Goal: Task Accomplishment & Management: Manage account settings

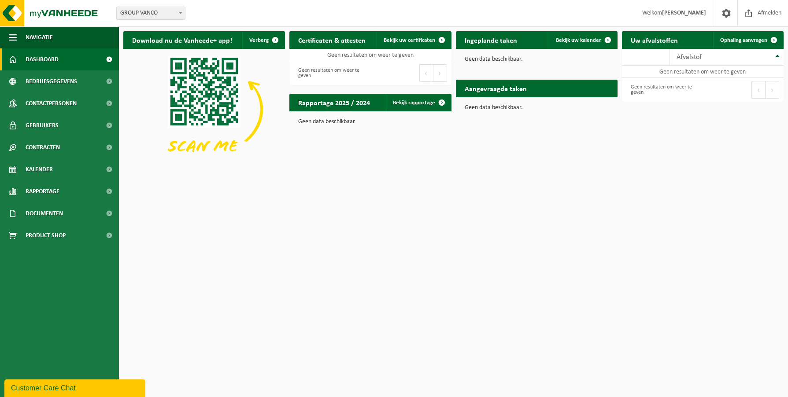
click at [665, 15] on strong "[PERSON_NAME]" at bounding box center [684, 13] width 44 height 7
click at [726, 16] on span at bounding box center [726, 13] width 13 height 26
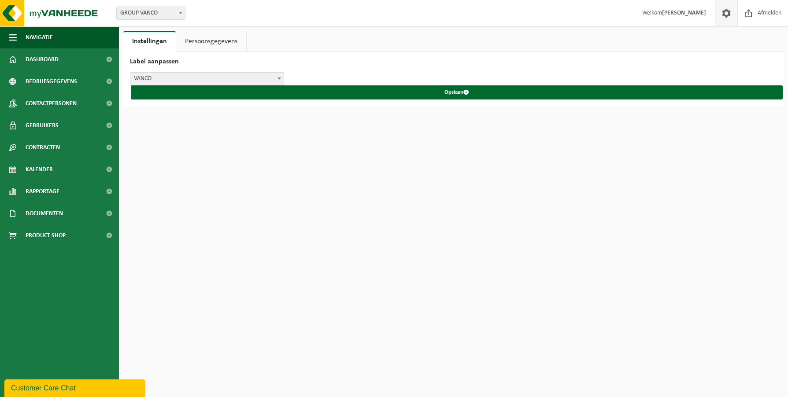
click at [200, 41] on link "Persoonsgegevens" at bounding box center [211, 41] width 70 height 20
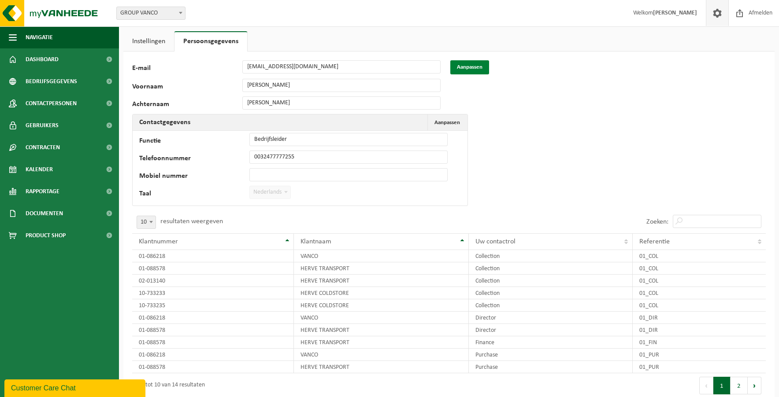
click at [469, 67] on button "Aanpassen" at bounding box center [469, 67] width 39 height 14
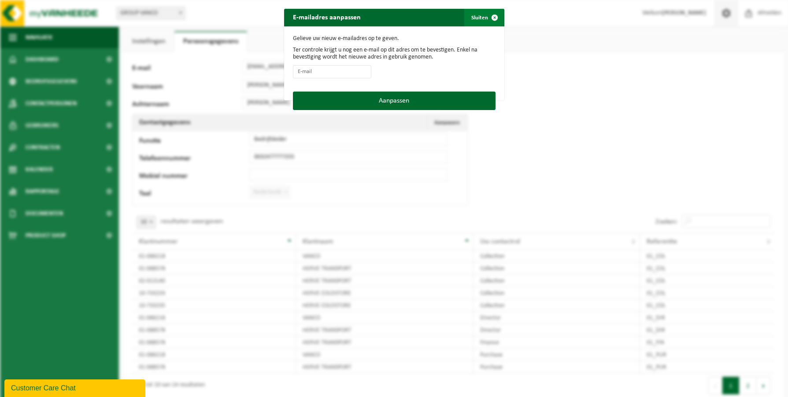
click at [491, 16] on span "button" at bounding box center [495, 18] width 18 height 18
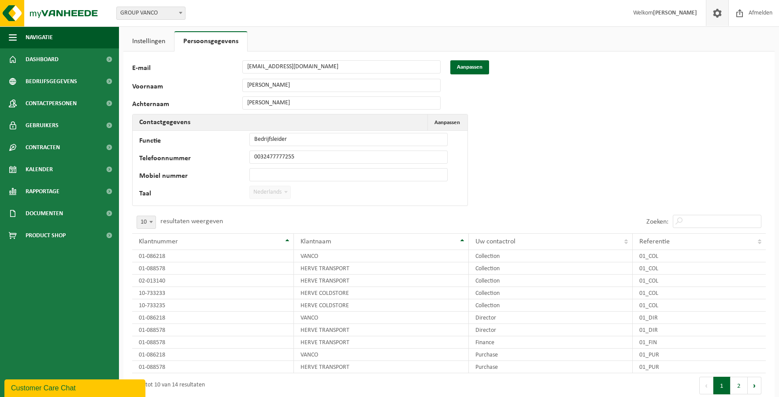
click at [144, 39] on link "Instellingen" at bounding box center [148, 41] width 51 height 20
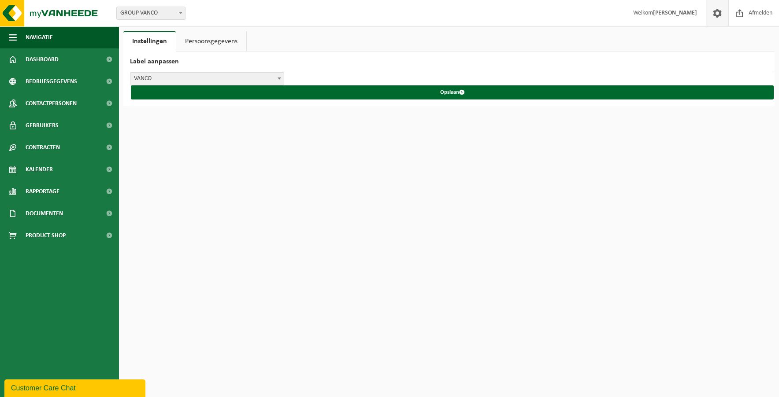
click at [198, 43] on link "Persoonsgegevens" at bounding box center [211, 41] width 70 height 20
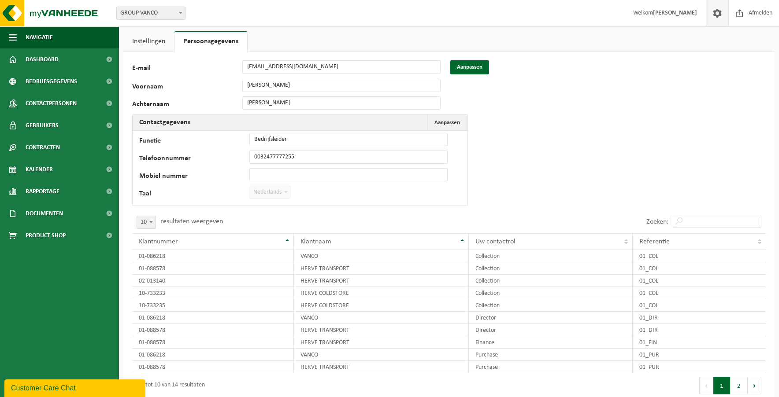
click at [152, 38] on link "Instellingen" at bounding box center [148, 41] width 51 height 20
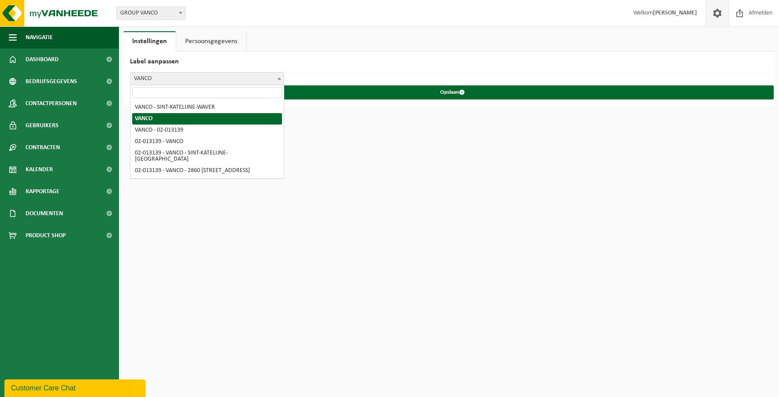
click at [228, 74] on span "VANCO" at bounding box center [206, 79] width 153 height 12
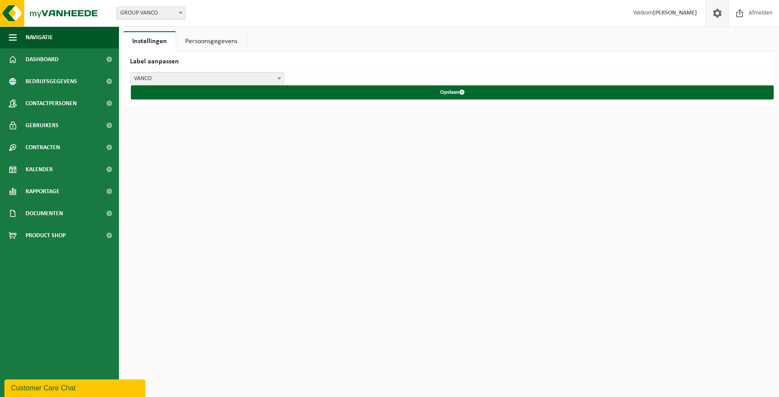
click at [228, 74] on span "VANCO" at bounding box center [206, 79] width 153 height 12
click at [270, 179] on div "Vestiging: GROUP VANCO HERVE COLDSTORE HERVE COLDSTORE HERVE TRANSPORT HERVE TR…" at bounding box center [389, 226] width 779 height 452
